Goal: Find specific page/section: Find specific page/section

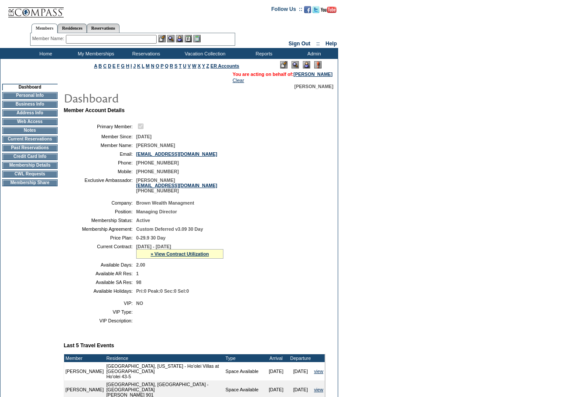
click at [130, 38] on input "text" at bounding box center [111, 39] width 91 height 9
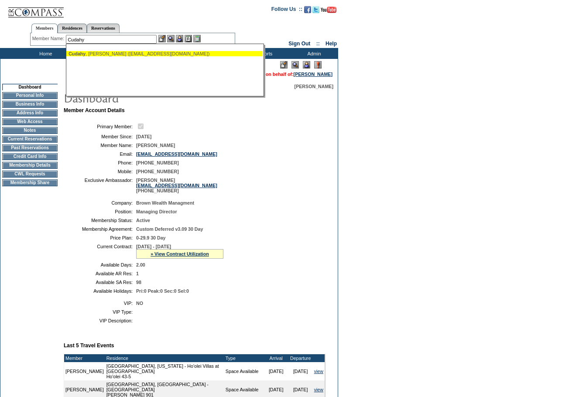
click at [85, 52] on span "Cudahy" at bounding box center [76, 53] width 17 height 5
type input "[PERSON_NAME] ([EMAIL_ADDRESS][DOMAIN_NAME])"
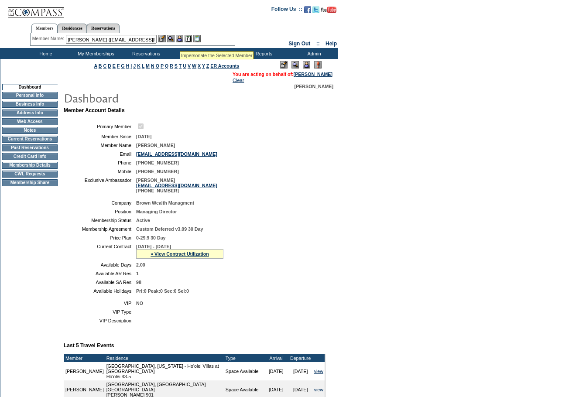
click at [181, 40] on img at bounding box center [179, 38] width 7 height 7
click at [173, 38] on img at bounding box center [170, 38] width 7 height 7
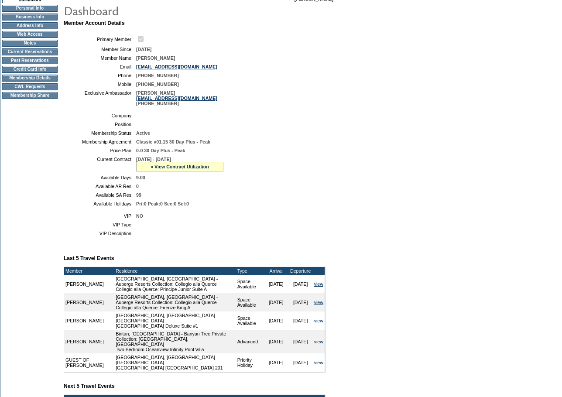
scroll to position [262, 0]
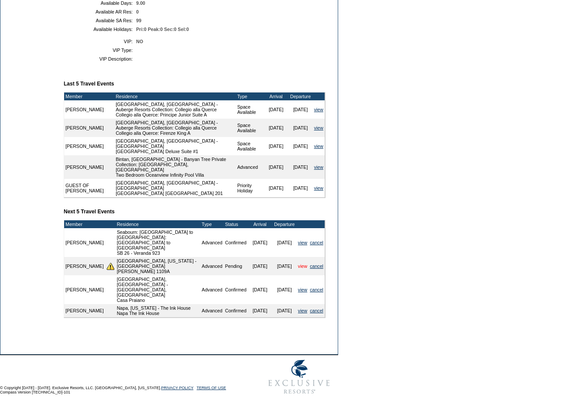
click at [299, 264] on link "view" at bounding box center [302, 265] width 9 height 5
